Goal: Transaction & Acquisition: Purchase product/service

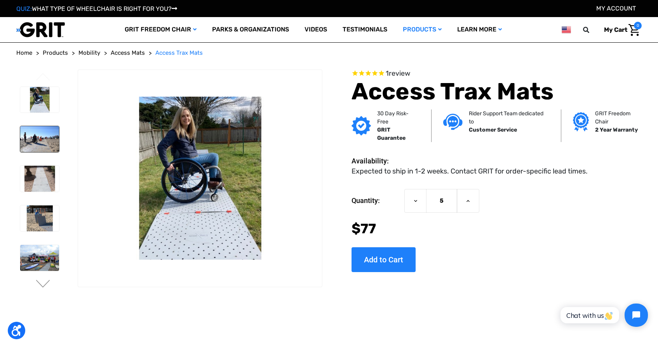
click at [45, 134] on img at bounding box center [39, 139] width 39 height 26
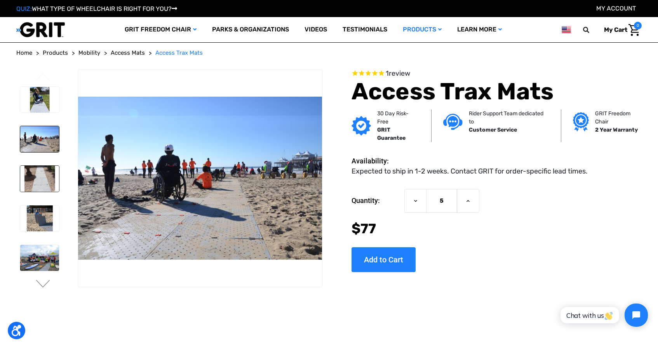
click at [39, 180] on img at bounding box center [39, 179] width 39 height 26
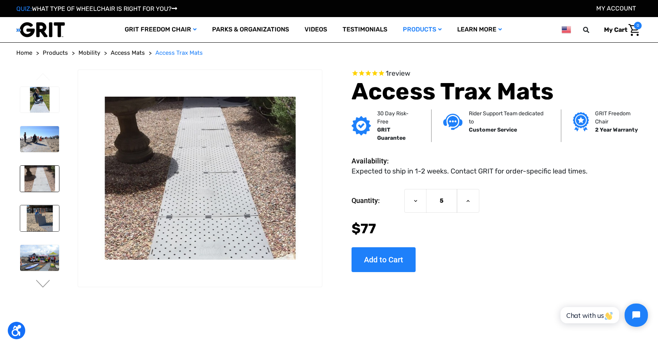
click at [34, 226] on img at bounding box center [39, 218] width 39 height 26
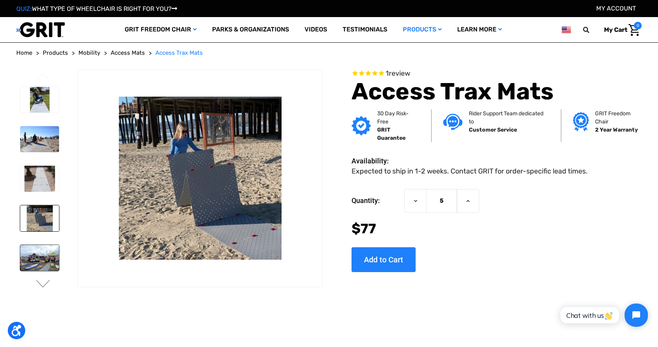
click at [39, 254] on img at bounding box center [39, 258] width 39 height 26
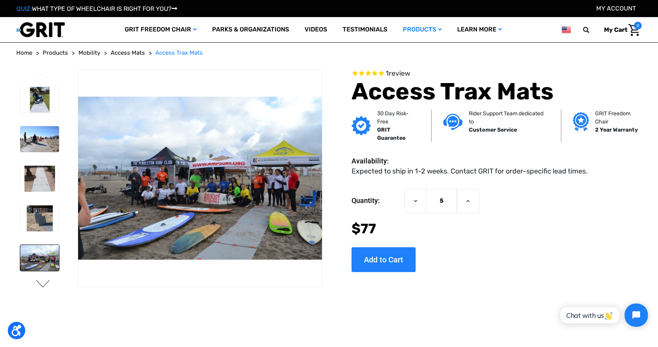
click at [45, 288] on button "Next" at bounding box center [43, 284] width 16 height 9
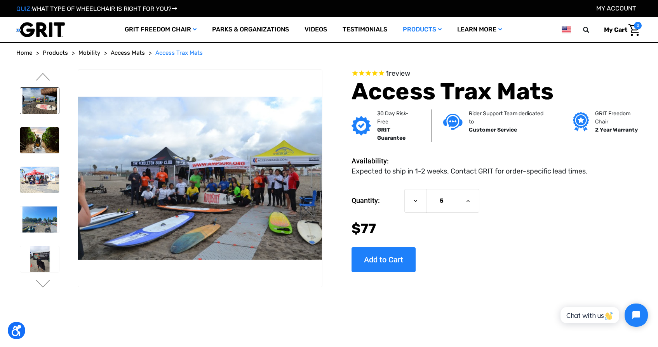
click at [45, 107] on img at bounding box center [39, 101] width 39 height 26
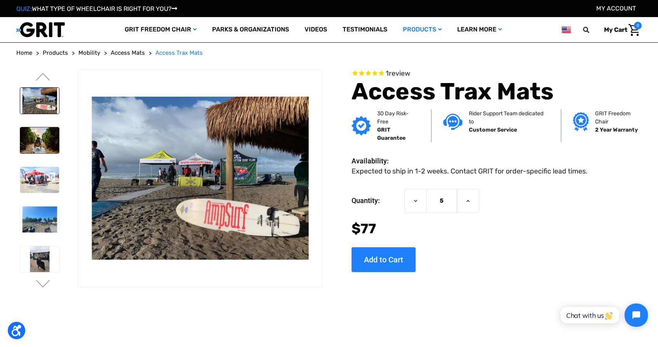
click at [40, 134] on img at bounding box center [39, 140] width 39 height 26
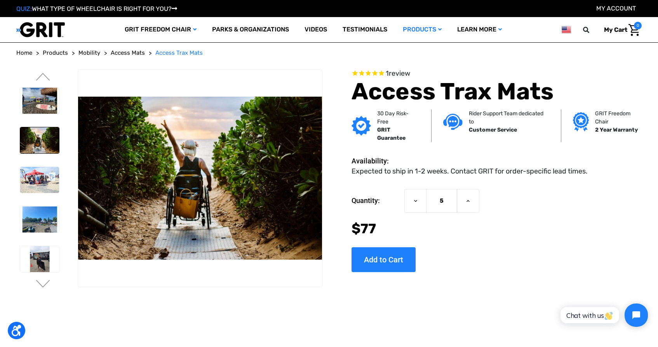
click at [37, 164] on li at bounding box center [39, 180] width 46 height 34
click at [33, 139] on img at bounding box center [39, 140] width 39 height 26
click at [36, 190] on img at bounding box center [39, 180] width 39 height 26
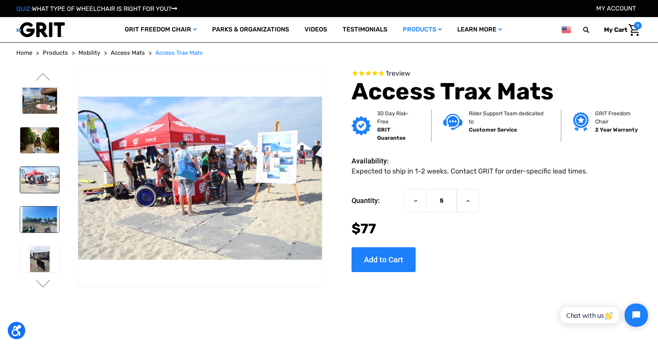
click at [39, 208] on img at bounding box center [39, 220] width 39 height 26
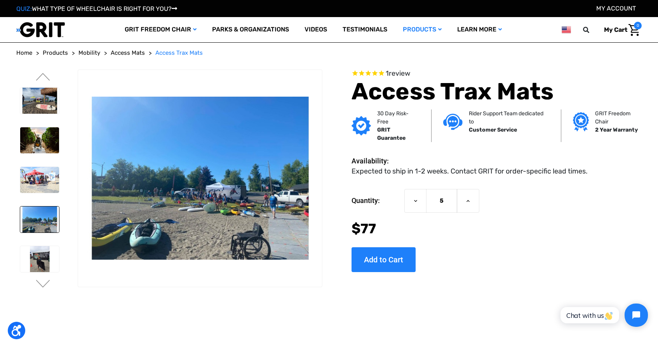
click at [42, 231] on img at bounding box center [39, 220] width 39 height 26
click at [40, 254] on img at bounding box center [39, 259] width 39 height 26
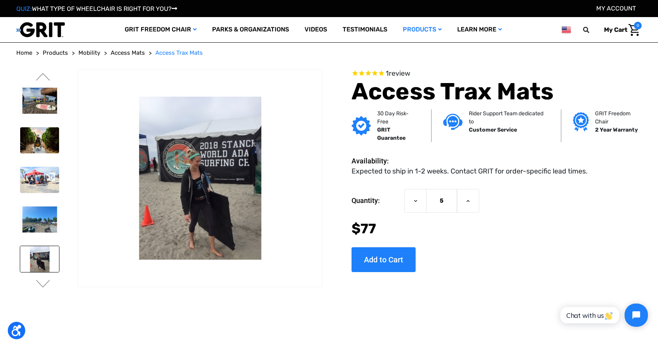
click at [40, 284] on button "Next" at bounding box center [43, 284] width 16 height 9
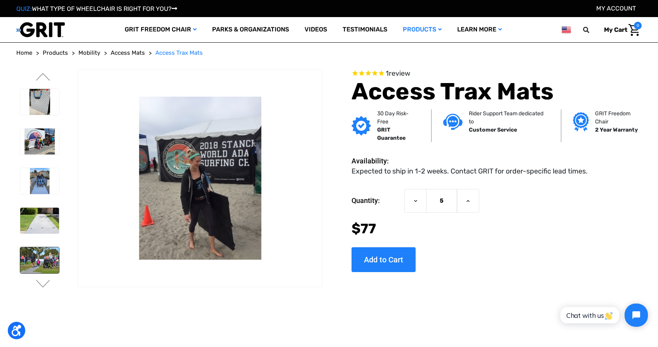
click at [37, 255] on img at bounding box center [39, 260] width 39 height 26
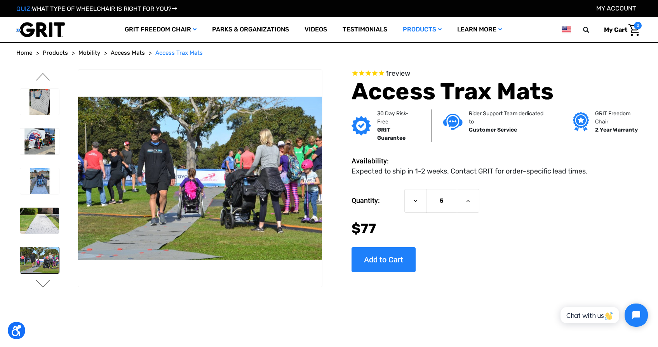
click at [43, 284] on button "Next" at bounding box center [43, 284] width 16 height 9
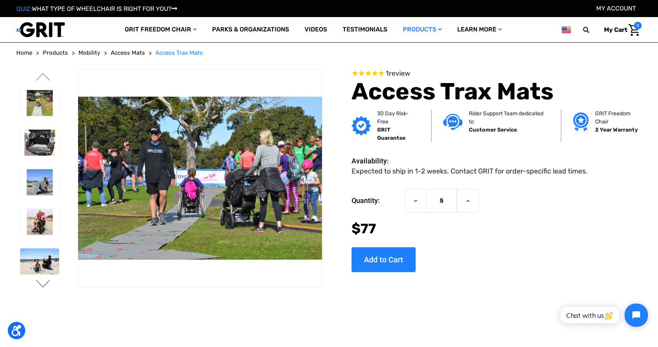
click at [43, 284] on button "Next" at bounding box center [43, 284] width 16 height 9
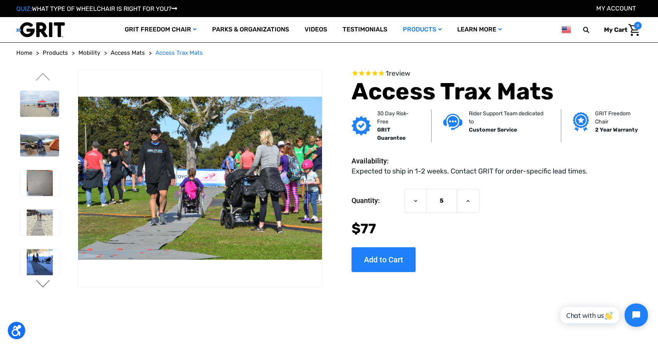
click at [43, 284] on button "Next" at bounding box center [43, 284] width 16 height 9
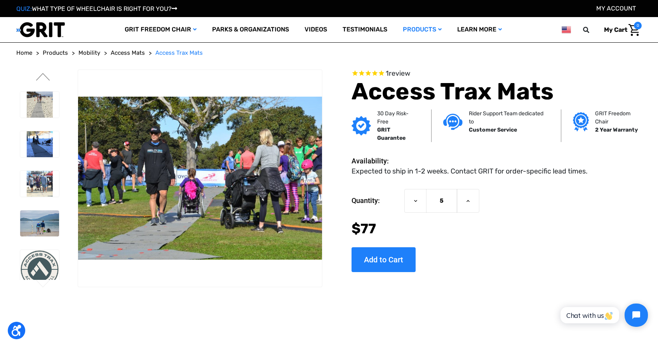
click at [43, 284] on button "Next" at bounding box center [43, 284] width 16 height 9
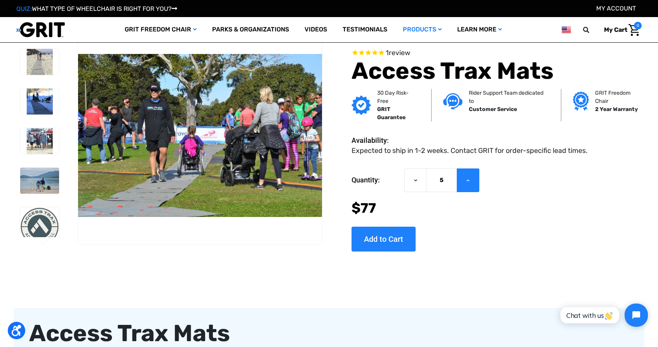
click at [470, 179] on icon at bounding box center [468, 181] width 6 height 6
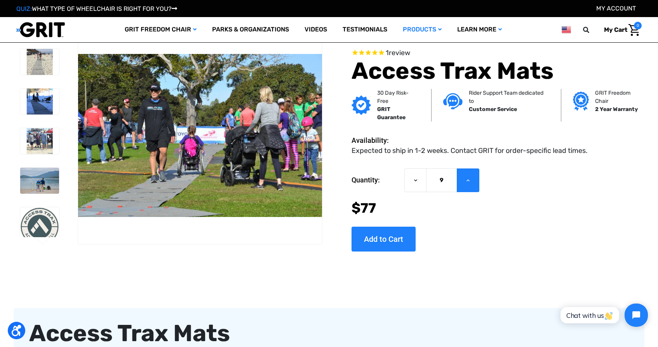
type input "10"
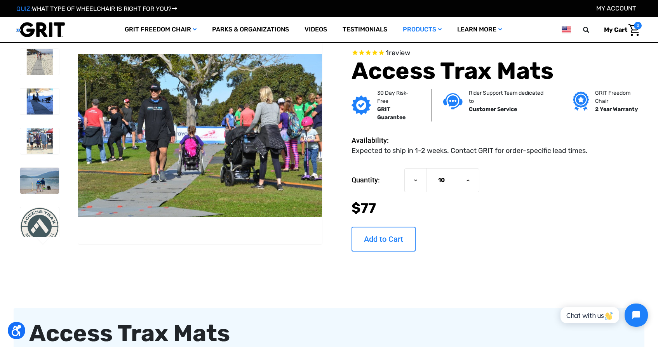
click at [369, 238] on input "Add to Cart" at bounding box center [384, 239] width 64 height 25
type input "Add to Cart"
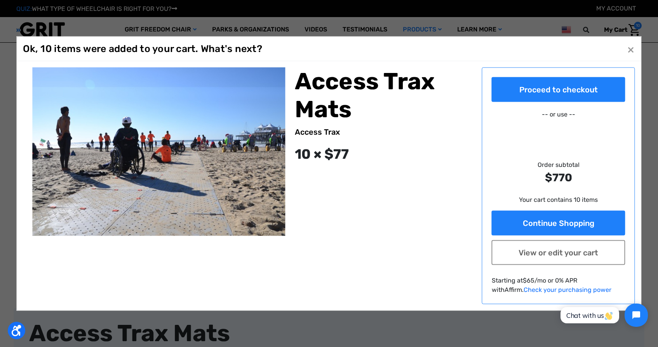
click at [635, 49] on button "Close ×" at bounding box center [631, 49] width 12 height 12
